Goal: Task Accomplishment & Management: Manage account settings

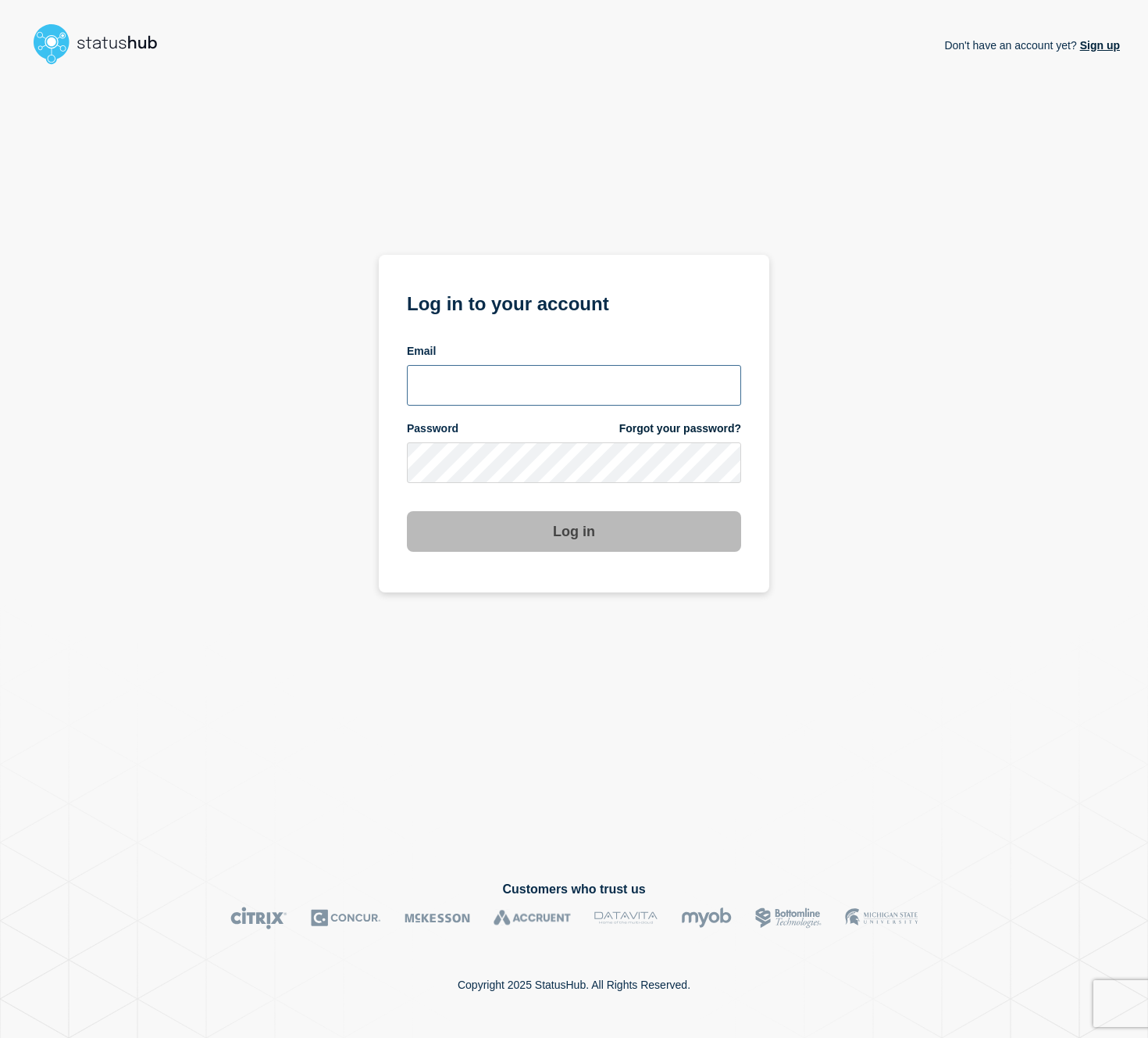
type input "[EMAIL_ADDRESS][DOMAIN_NAME]"
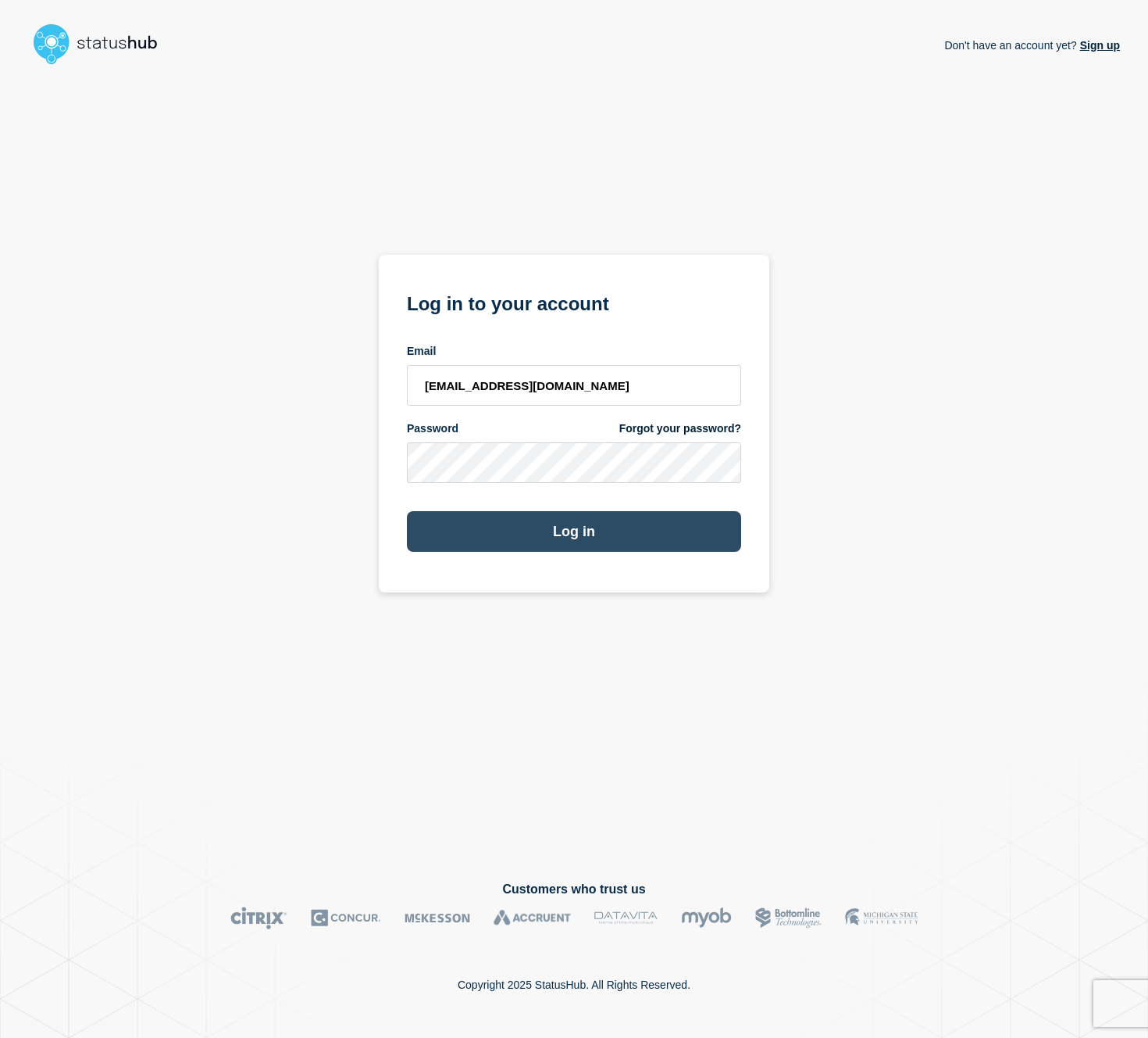
click at [544, 536] on button "Log in" at bounding box center [574, 531] width 334 height 41
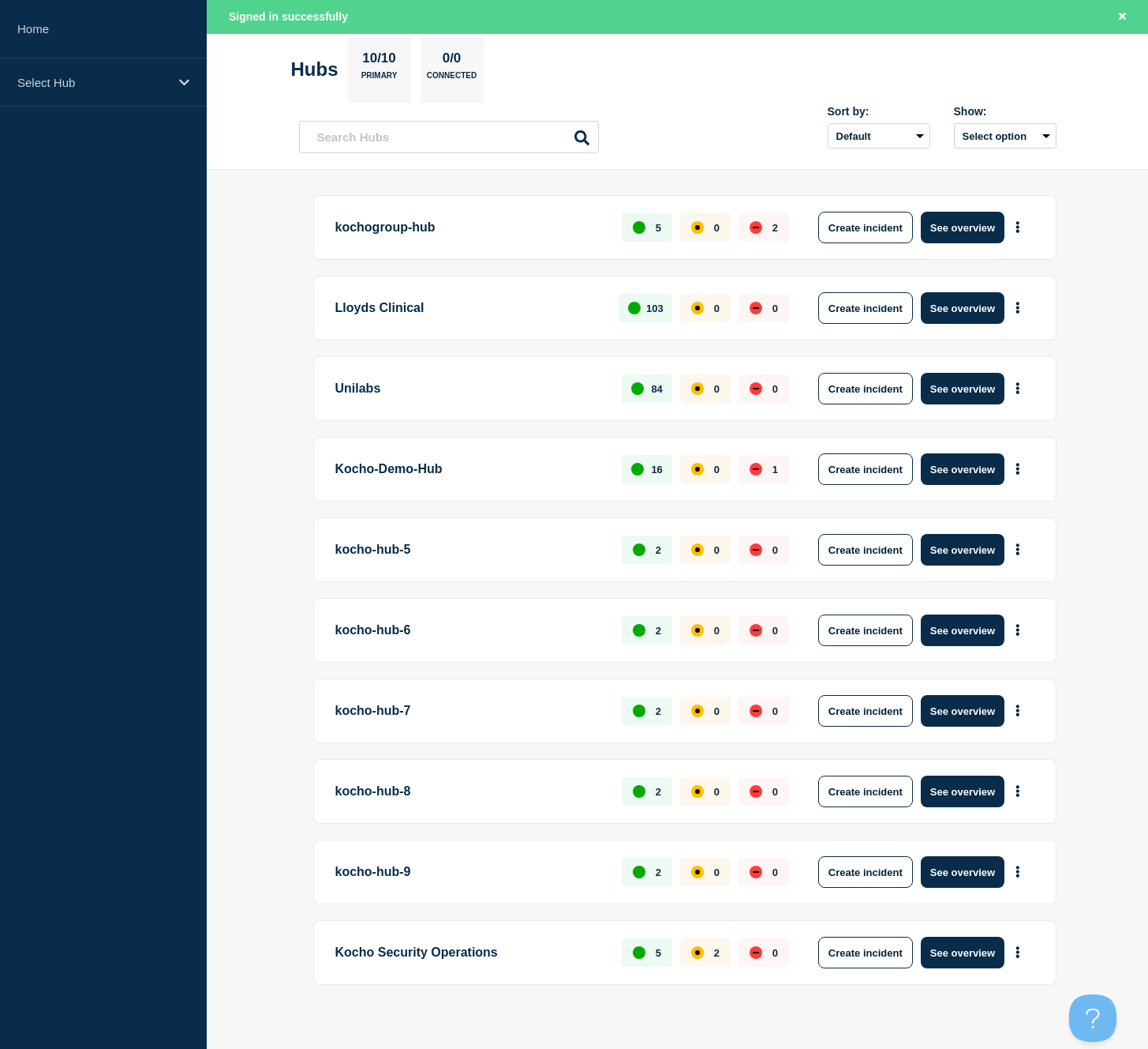
scroll to position [86, 0]
